Goal: Navigation & Orientation: Find specific page/section

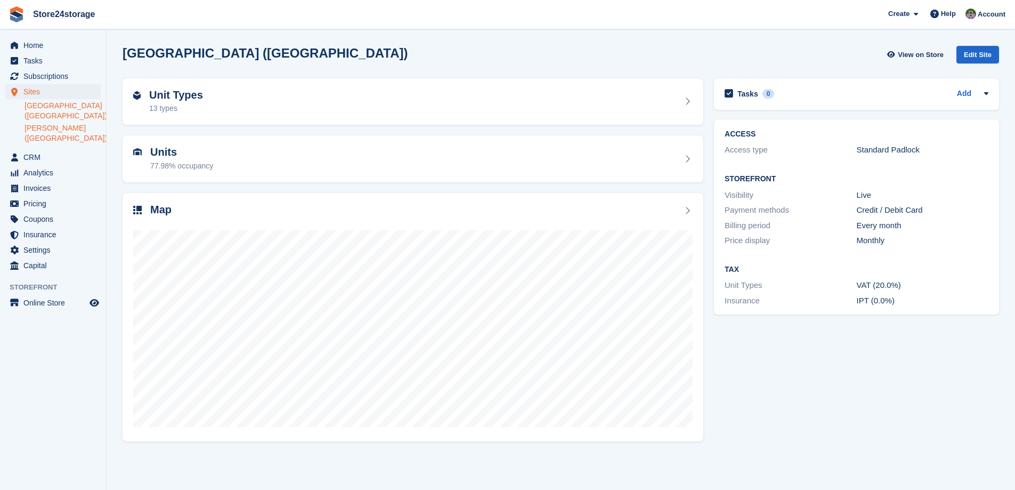
click at [48, 129] on link "[PERSON_NAME] ([GEOGRAPHIC_DATA])" at bounding box center [63, 133] width 76 height 20
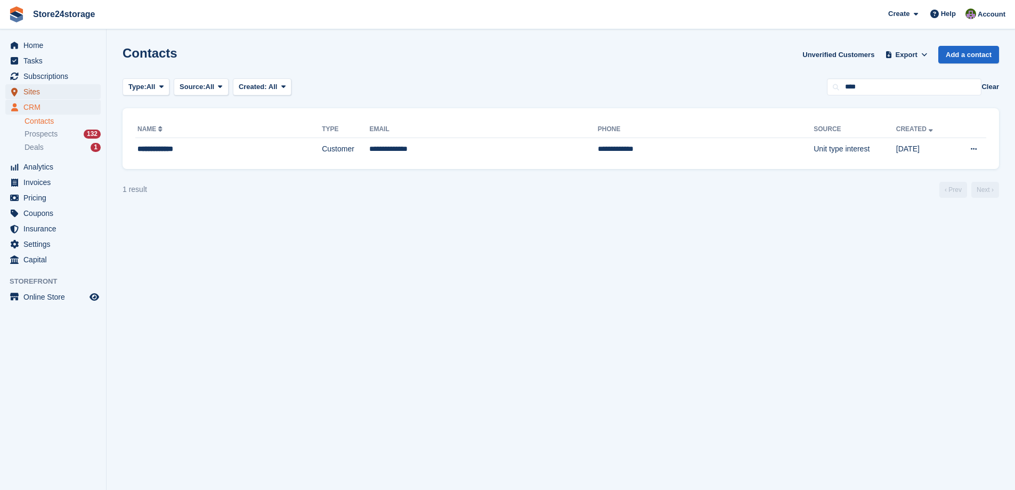
click at [50, 93] on span "Sites" at bounding box center [55, 91] width 64 height 15
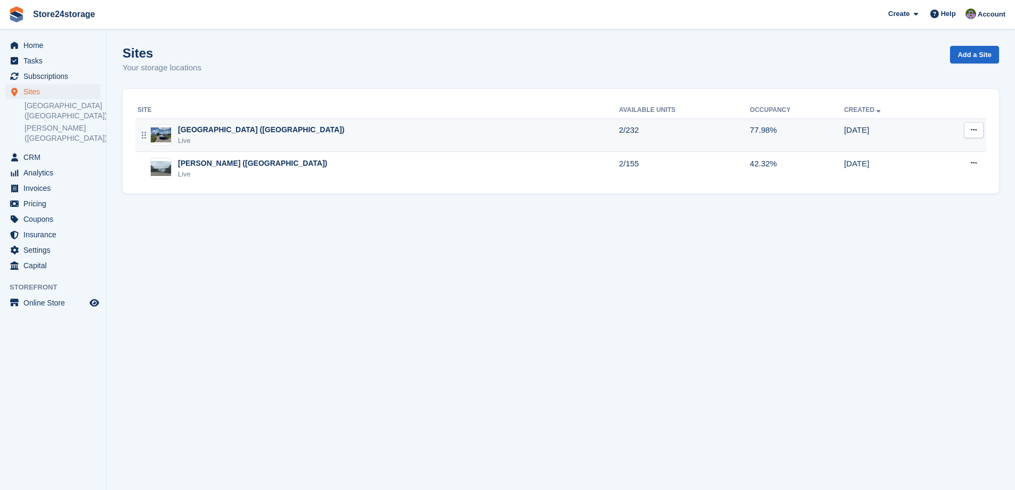
click at [292, 128] on div "Manston Airport (Kent) Live" at bounding box center [378, 135] width 482 height 22
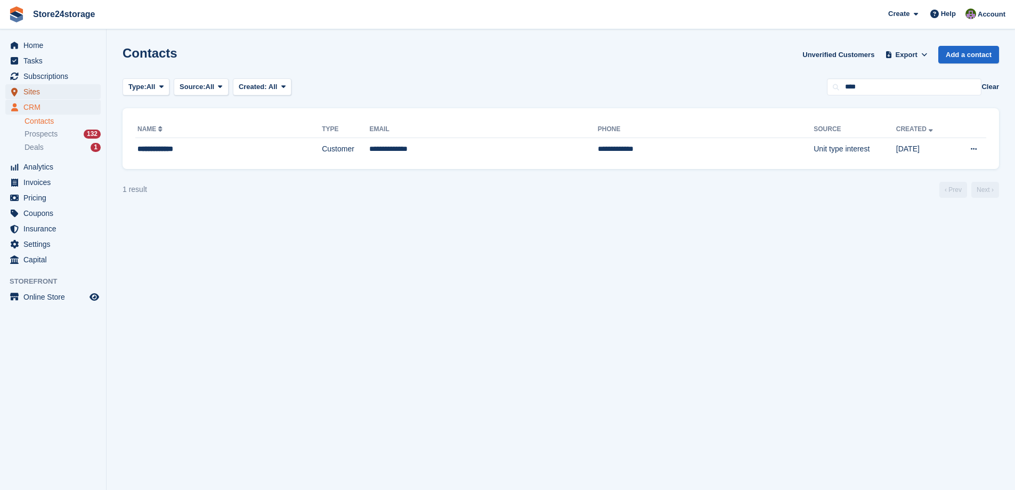
click at [63, 92] on span "Sites" at bounding box center [55, 91] width 64 height 15
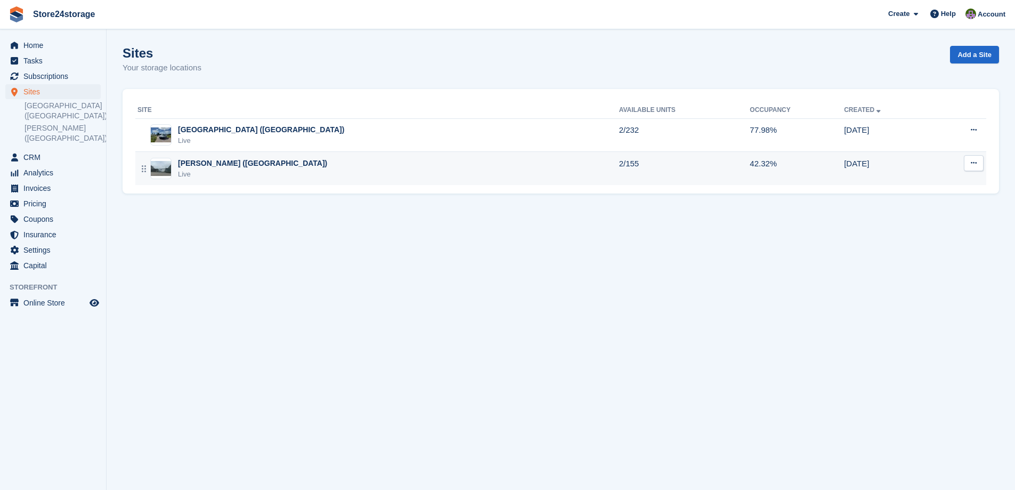
click at [231, 164] on div "[PERSON_NAME] ([GEOGRAPHIC_DATA])" at bounding box center [252, 163] width 149 height 11
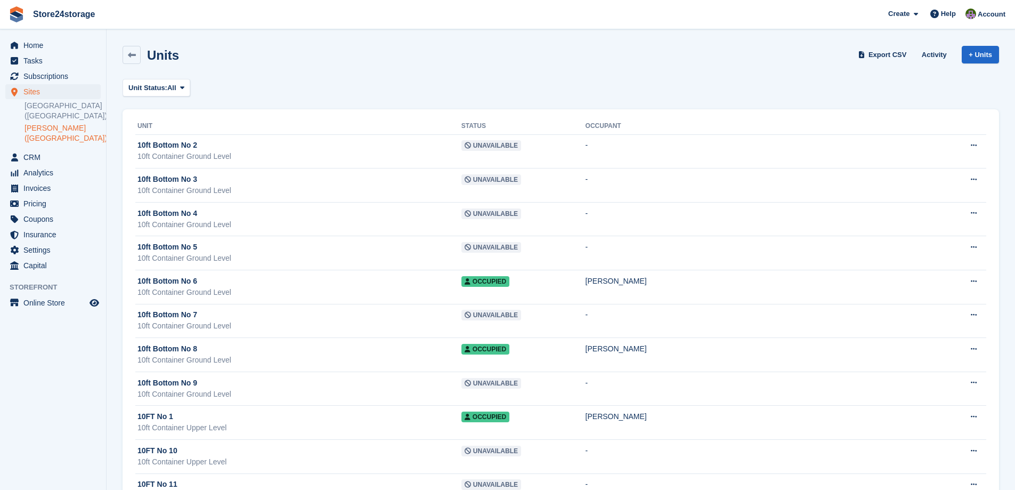
click at [47, 128] on link "Warley Brentwood (Essex)" at bounding box center [63, 133] width 76 height 20
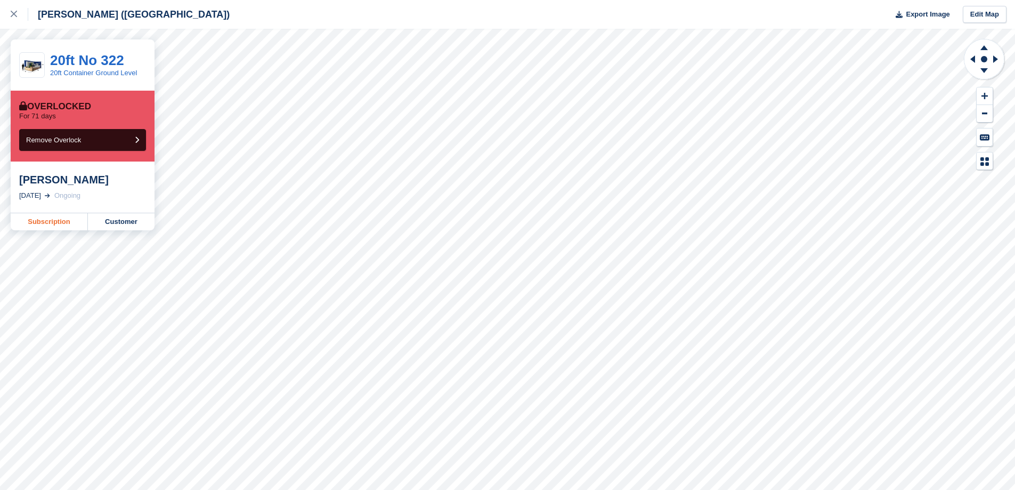
click at [66, 224] on link "Subscription" at bounding box center [49, 221] width 77 height 17
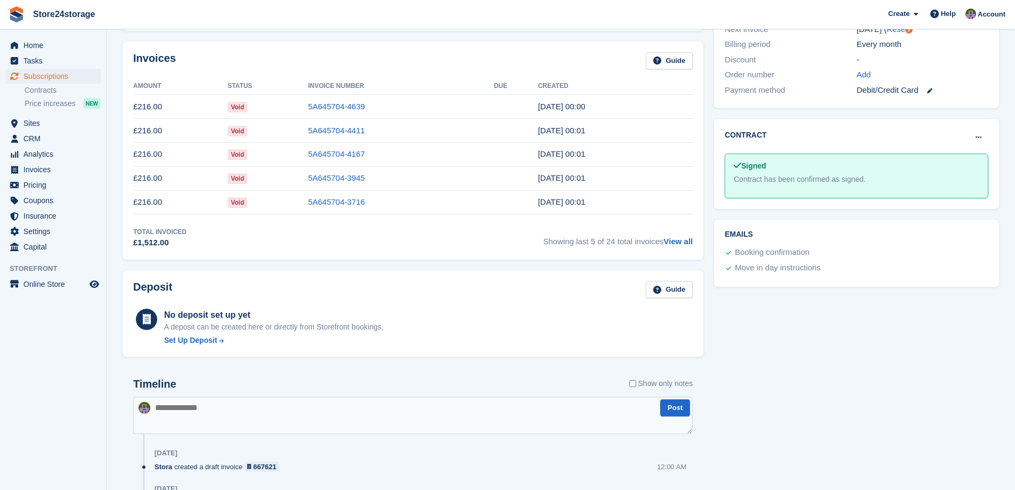
scroll to position [284, 0]
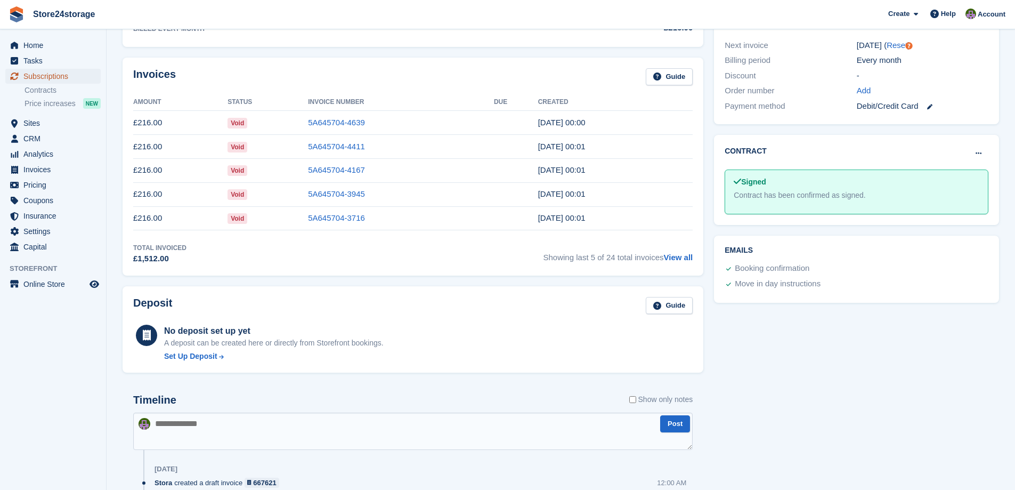
click at [69, 76] on span "Subscriptions" at bounding box center [55, 76] width 64 height 15
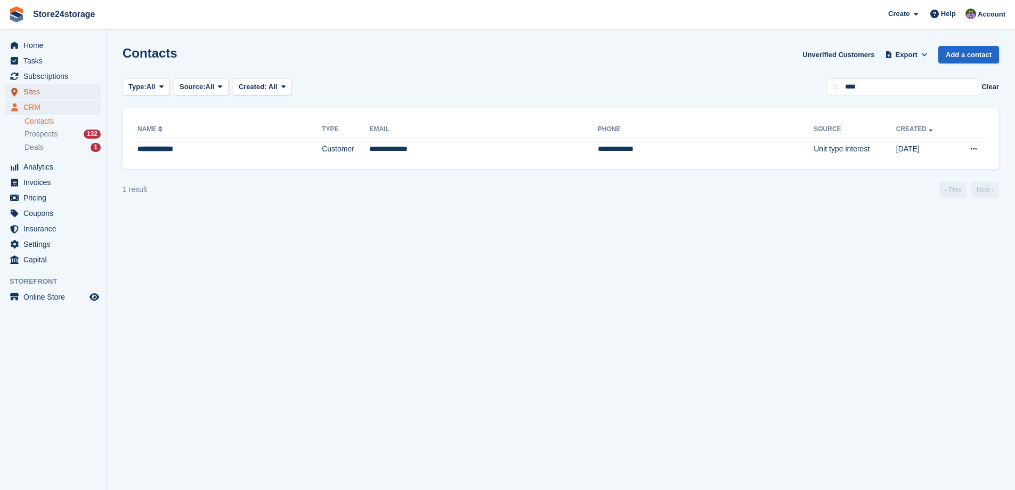
click at [60, 95] on span "Sites" at bounding box center [55, 91] width 64 height 15
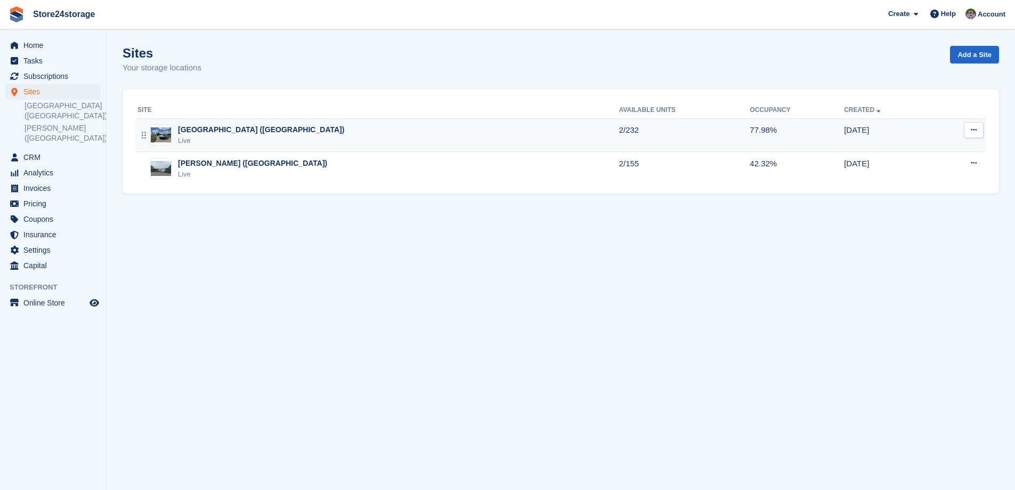
click at [449, 141] on div "Manston Airport (Kent) Live" at bounding box center [378, 135] width 482 height 22
